Goal: Task Accomplishment & Management: Complete application form

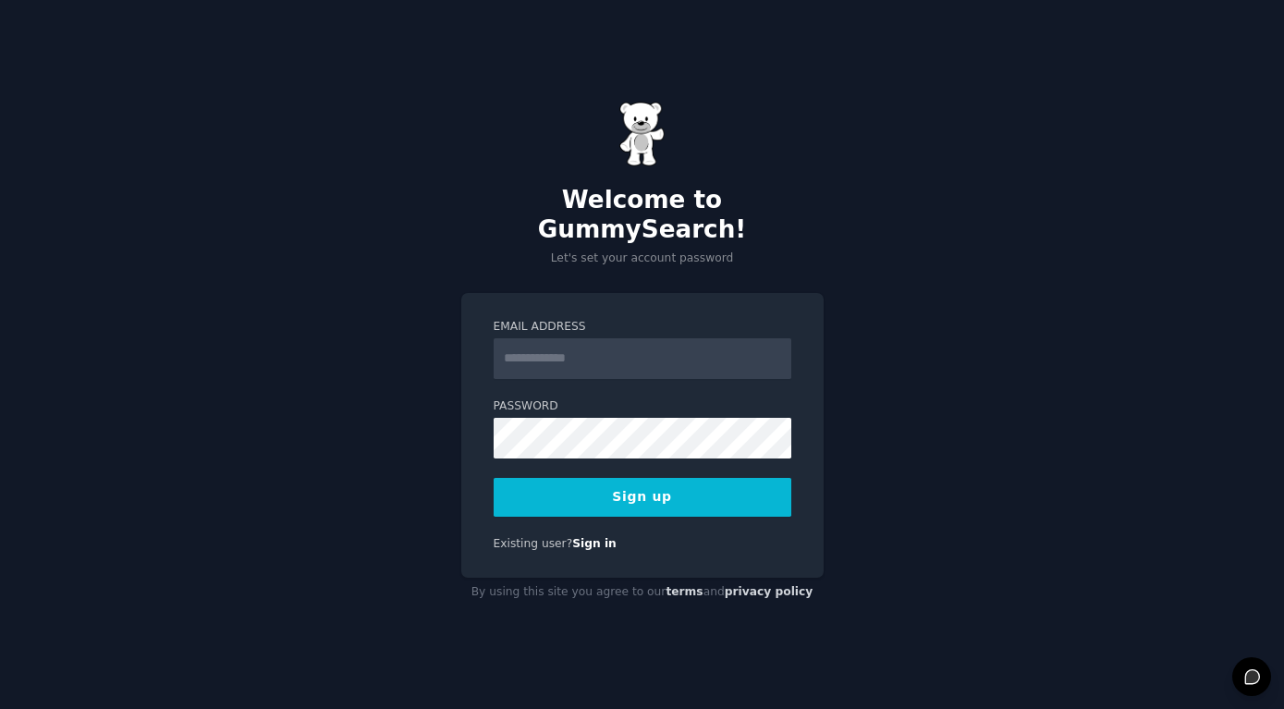
click at [617, 353] on input "Email Address" at bounding box center [643, 358] width 298 height 41
click at [617, 350] on input "Email Address" at bounding box center [643, 358] width 298 height 41
type input "**********"
click at [883, 369] on div "**********" at bounding box center [642, 354] width 1284 height 709
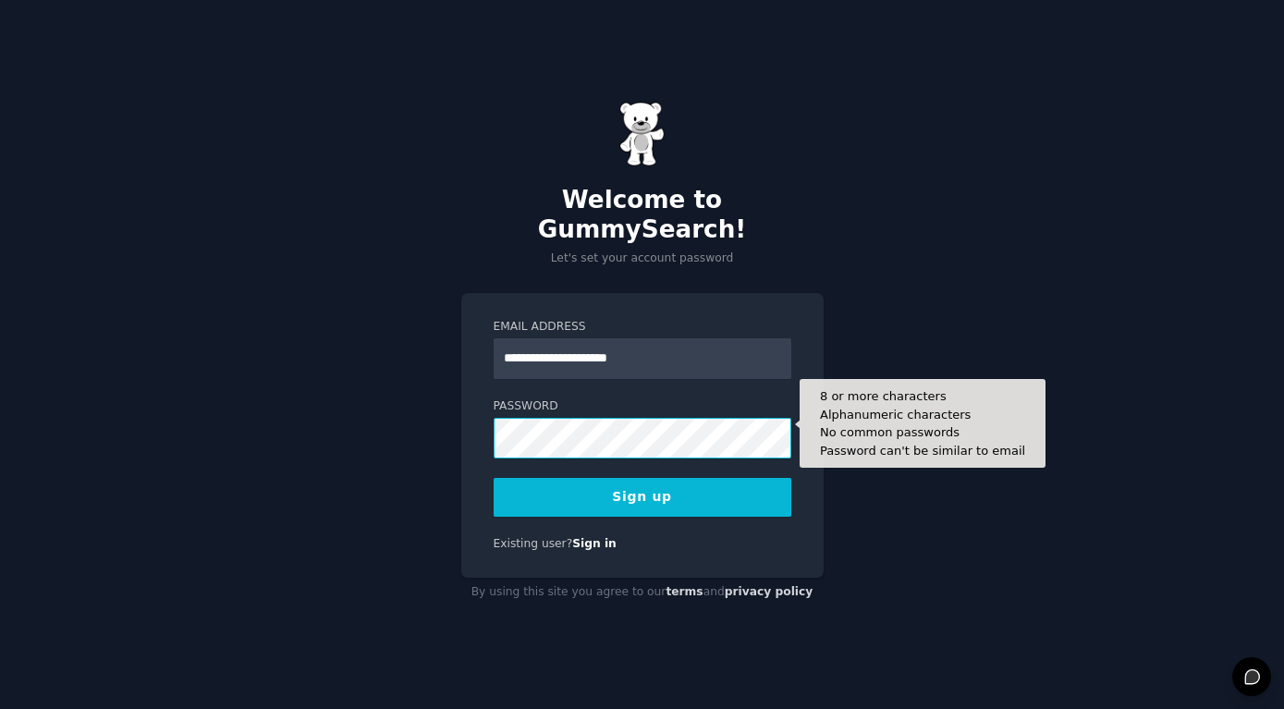
click at [494, 478] on button "Sign up" at bounding box center [643, 497] width 298 height 39
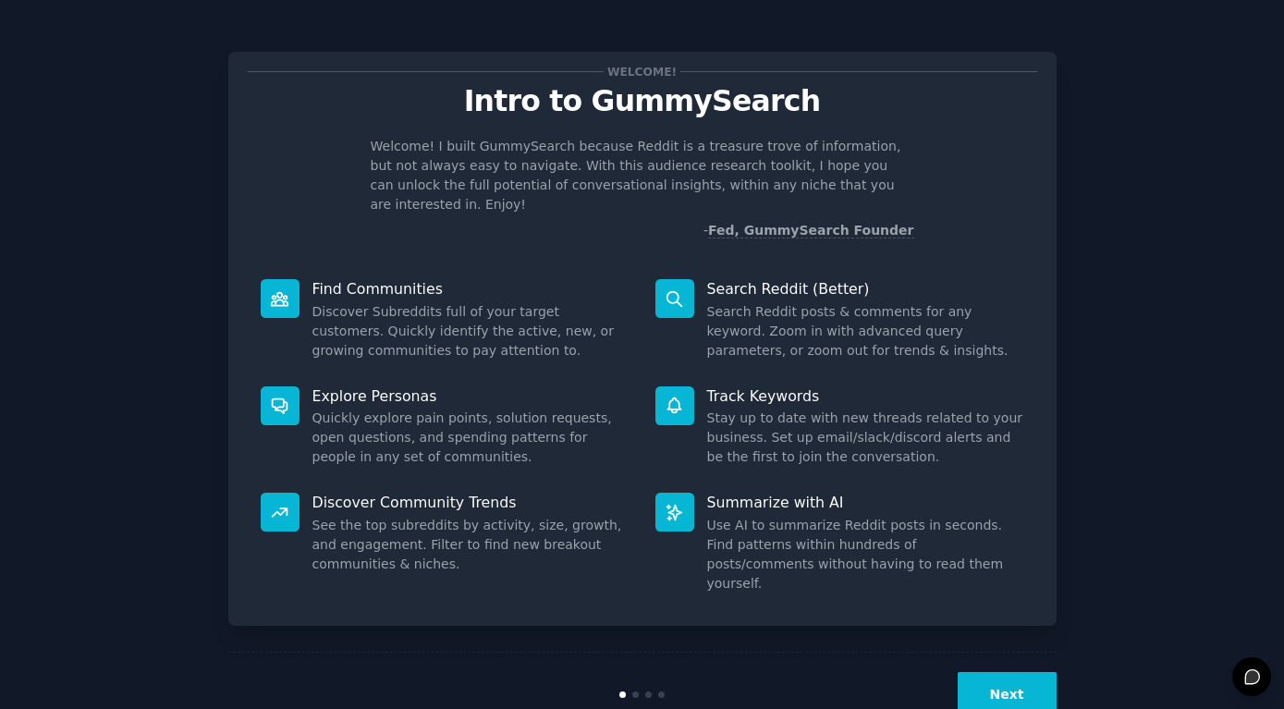
click at [1012, 672] on button "Next" at bounding box center [1007, 694] width 99 height 45
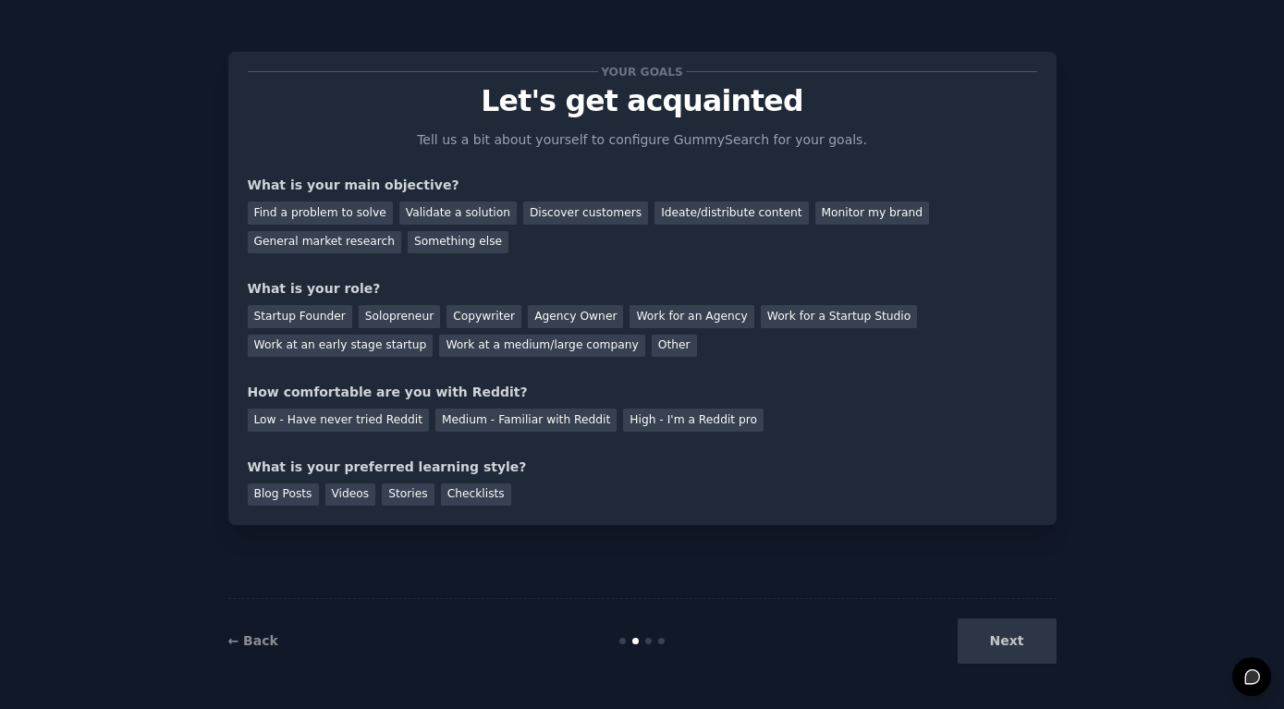
click at [1015, 644] on div "Next" at bounding box center [918, 641] width 276 height 45
click at [1154, 327] on div "Your goals Let's get acquainted Tell us a bit about yourself to configure Gummy…" at bounding box center [642, 354] width 1233 height 657
click at [1000, 648] on div "Next" at bounding box center [918, 641] width 276 height 45
click at [351, 214] on div "Find a problem to solve" at bounding box center [320, 213] width 145 height 23
click at [299, 319] on div "Startup Founder" at bounding box center [300, 316] width 104 height 23
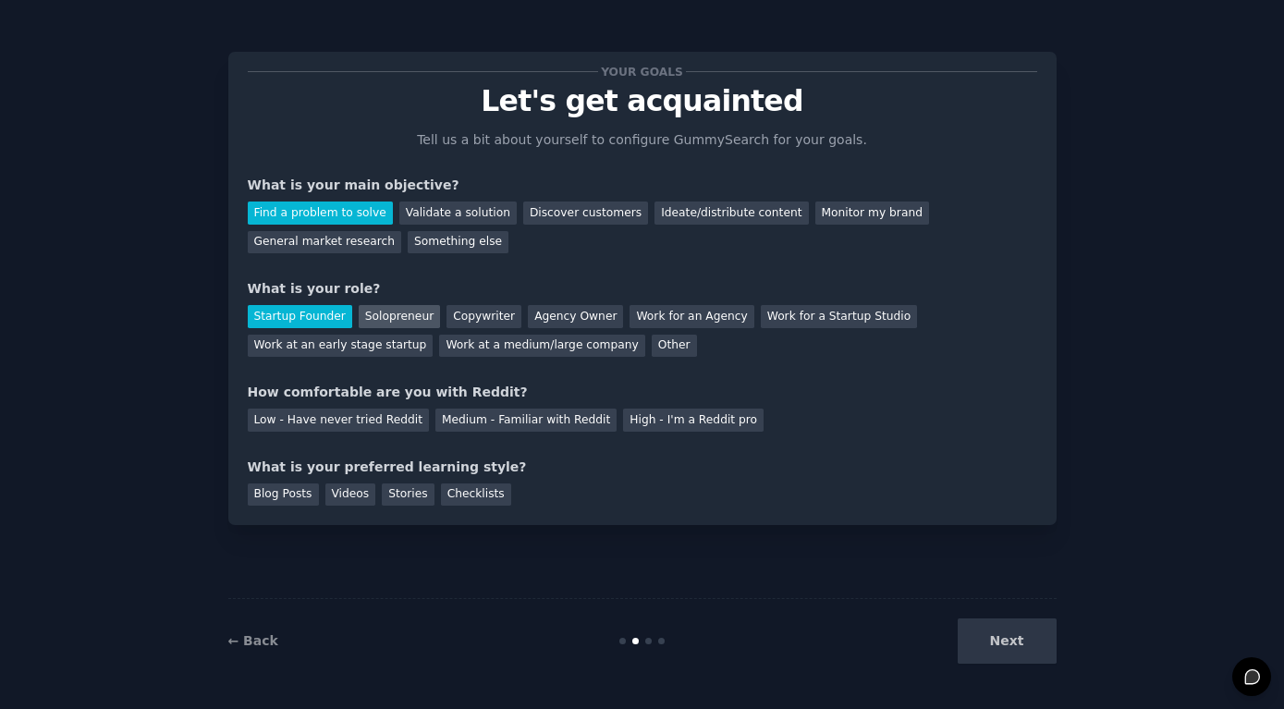
click at [396, 320] on div "Solopreneur" at bounding box center [399, 316] width 81 height 23
click at [1025, 651] on div "Next" at bounding box center [918, 641] width 276 height 45
click at [347, 421] on div "Low - Have never tried Reddit" at bounding box center [338, 420] width 181 height 23
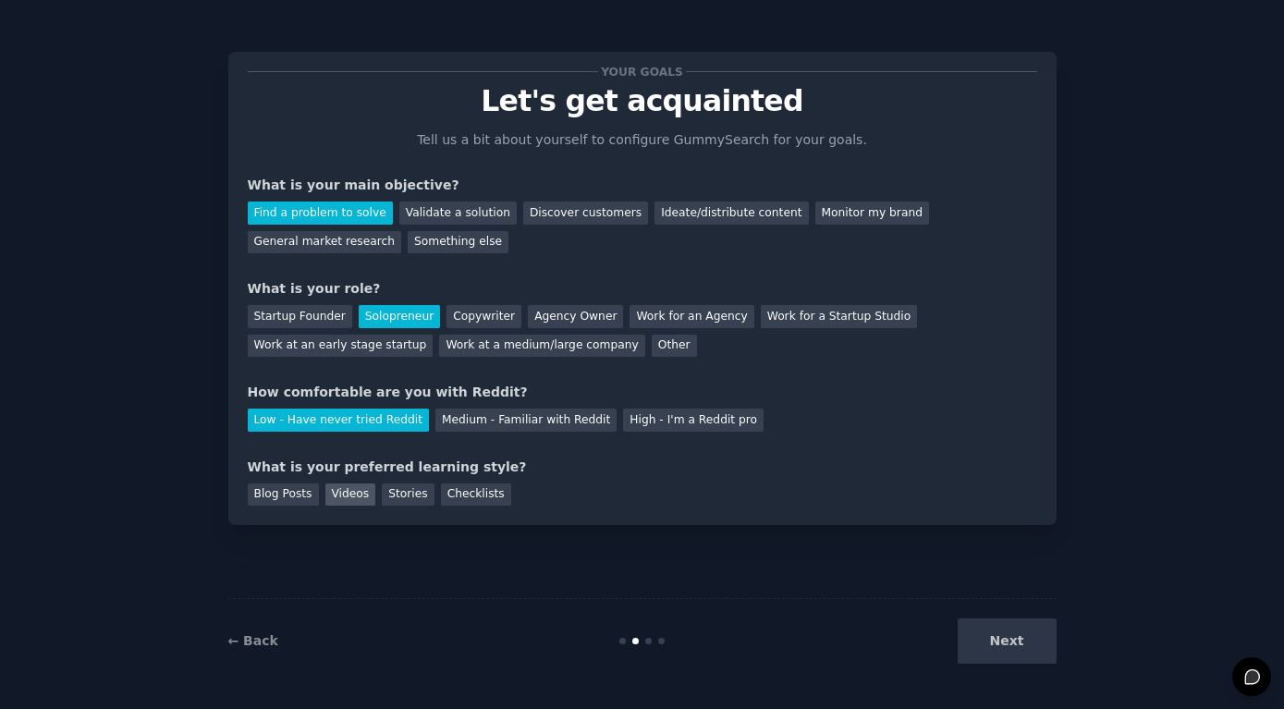
click at [344, 492] on div "Videos" at bounding box center [350, 495] width 51 height 23
click at [1025, 644] on button "Next" at bounding box center [1007, 641] width 99 height 45
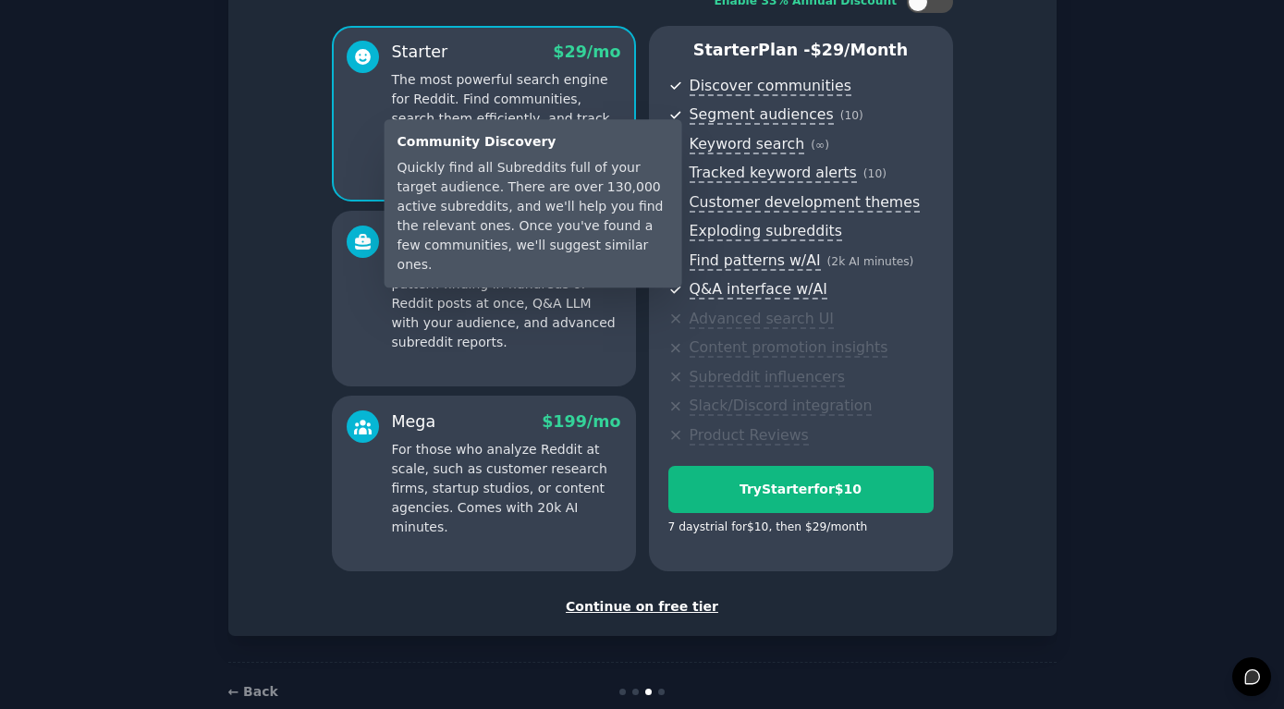
scroll to position [178, 0]
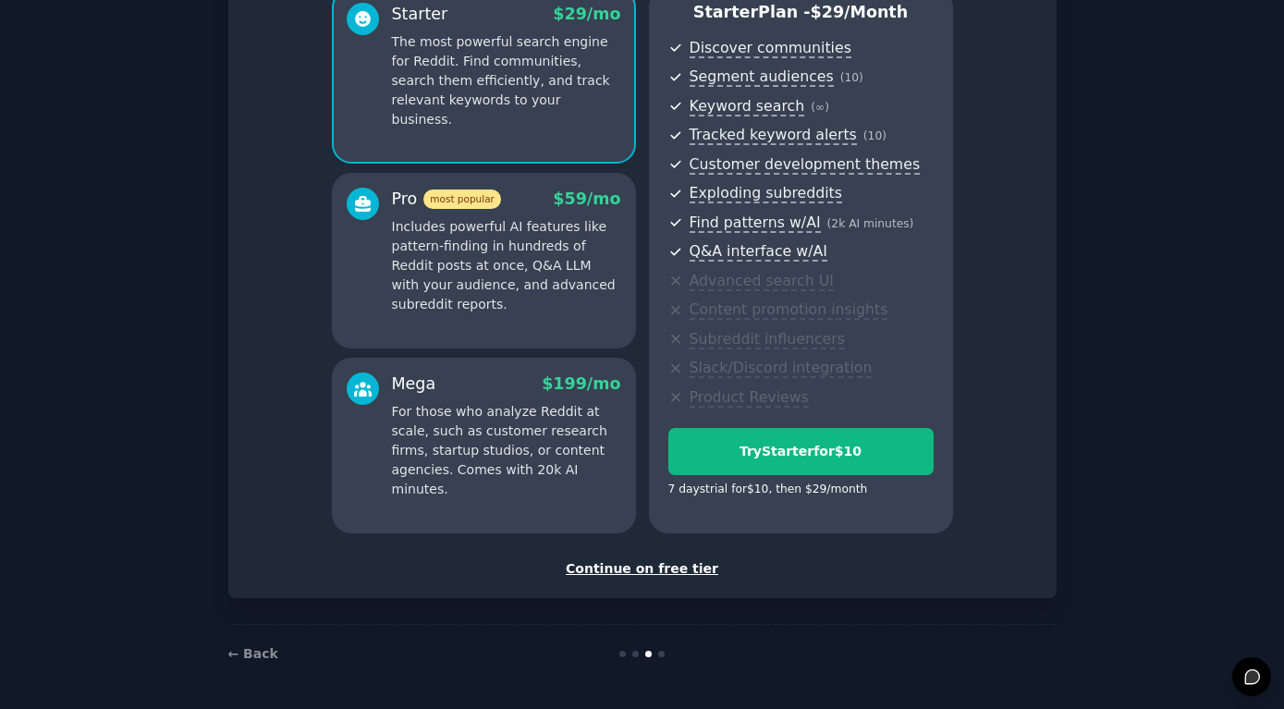
click at [657, 573] on div "Continue on free tier" at bounding box center [643, 568] width 790 height 19
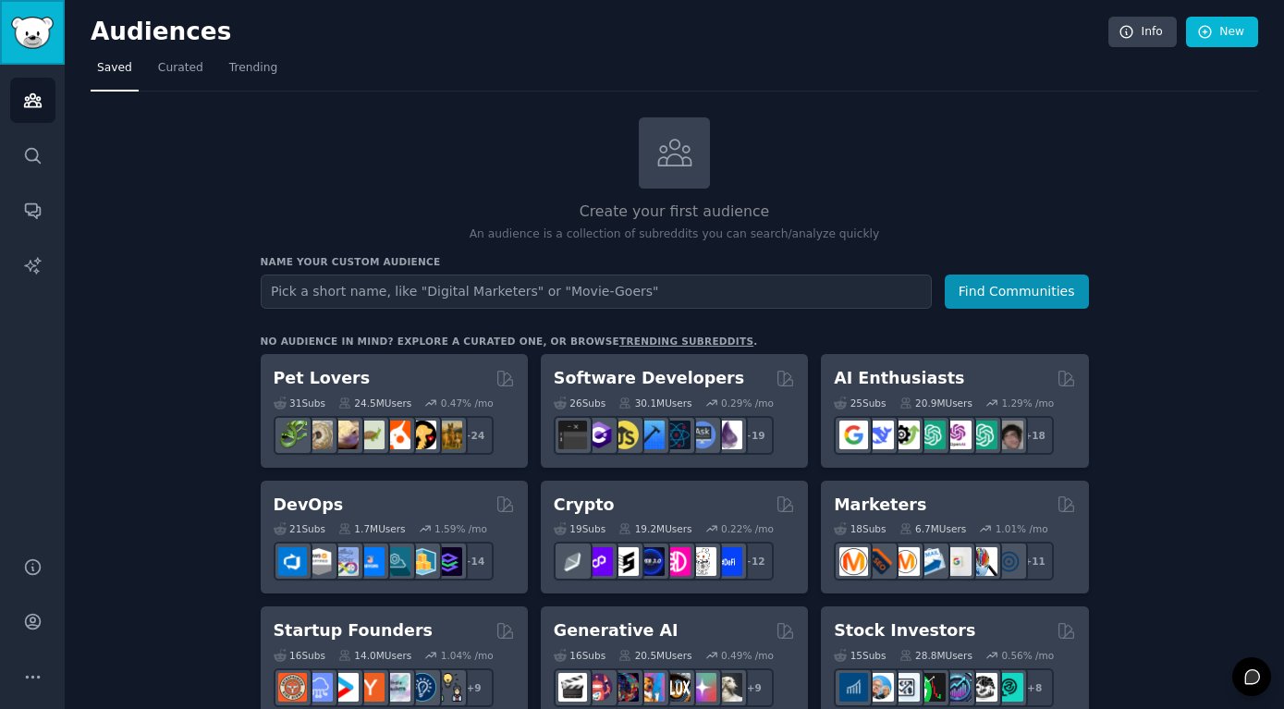
click at [39, 36] on img "Sidebar" at bounding box center [32, 33] width 43 height 32
